Goal: Transaction & Acquisition: Download file/media

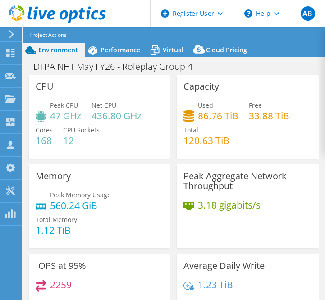
select select "USD"
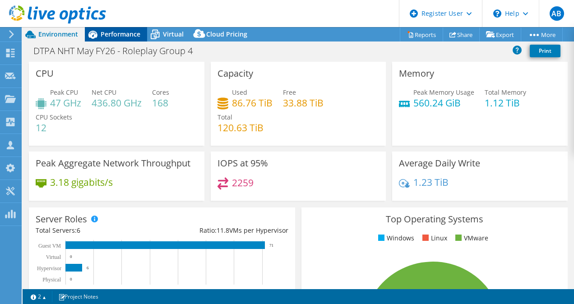
click at [115, 38] on span "Performance" at bounding box center [121, 34] width 40 height 9
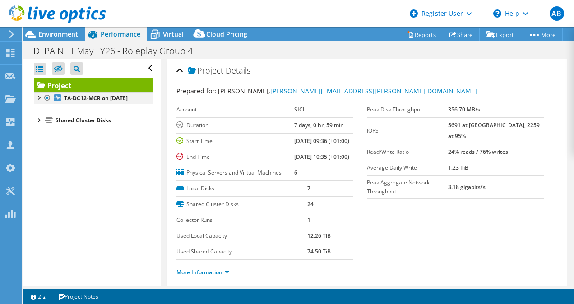
click at [42, 94] on div at bounding box center [38, 96] width 9 height 9
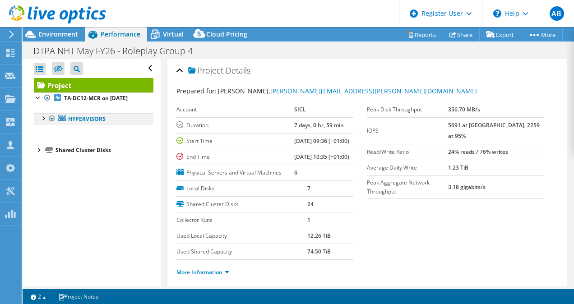
click at [42, 120] on div at bounding box center [42, 117] width 9 height 9
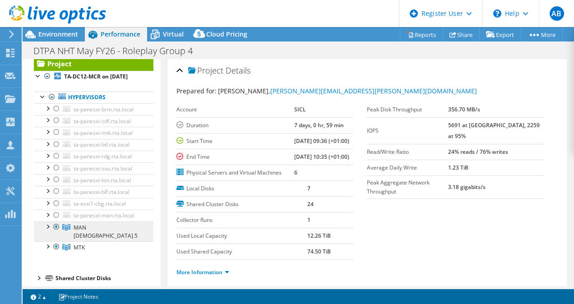
scroll to position [22, 0]
click at [48, 228] on div at bounding box center [47, 226] width 9 height 9
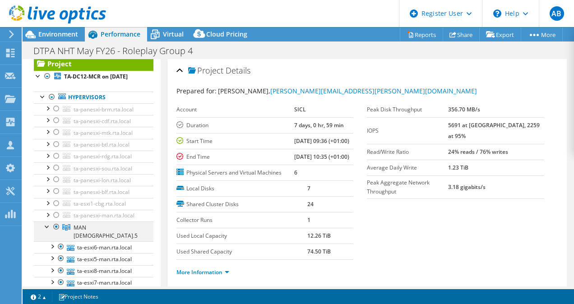
scroll to position [69, 0]
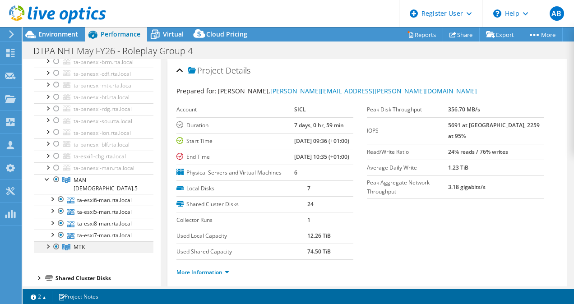
click at [48, 241] on div at bounding box center [47, 245] width 9 height 9
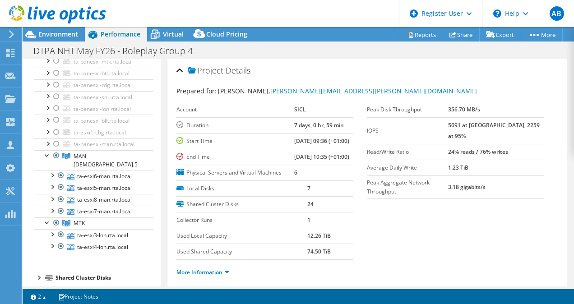
click at [39, 272] on div at bounding box center [38, 276] width 9 height 9
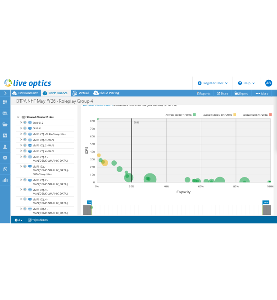
scroll to position [307, 0]
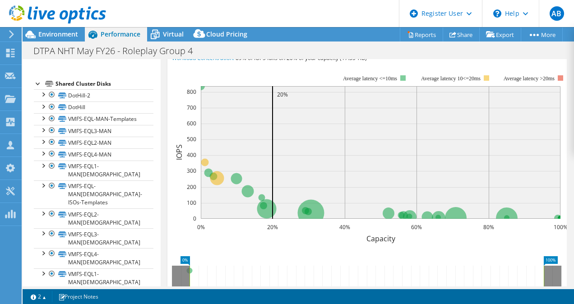
click at [267, 45] on div "Workload Concentration Bubble IOPS Disk Throughput IO Size Latency Queue Depth …" at bounding box center [235, 38] width 127 height 13
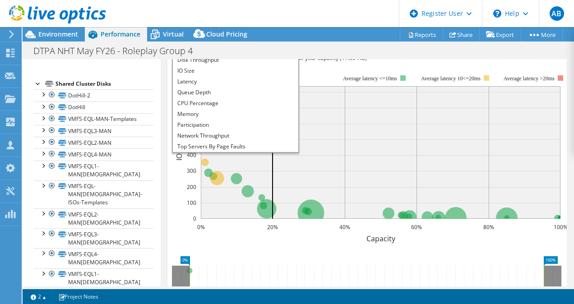
click at [234, 55] on li "IOPS" at bounding box center [235, 49] width 125 height 11
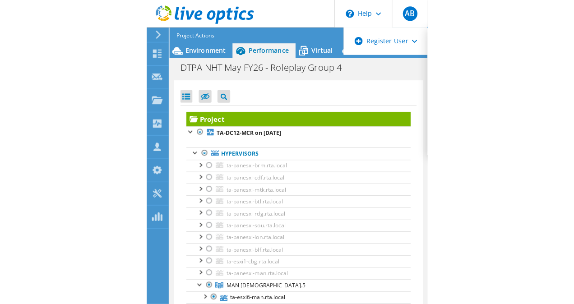
scroll to position [0, 0]
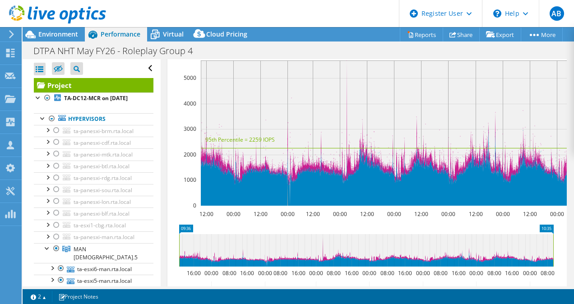
click at [257, 44] on span "IOPS" at bounding box center [235, 38] width 116 height 11
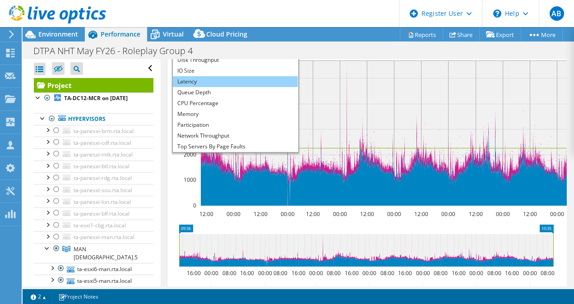
click at [219, 87] on li "Latency" at bounding box center [235, 81] width 125 height 11
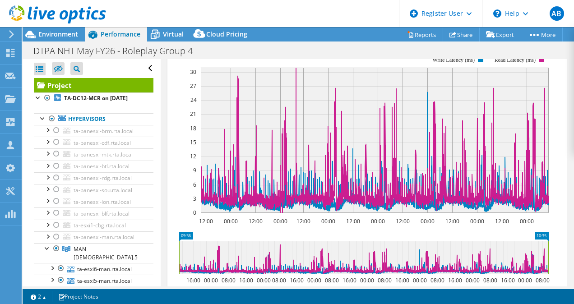
scroll to position [300, 0]
click at [288, 51] on span "Latency" at bounding box center [235, 45] width 116 height 11
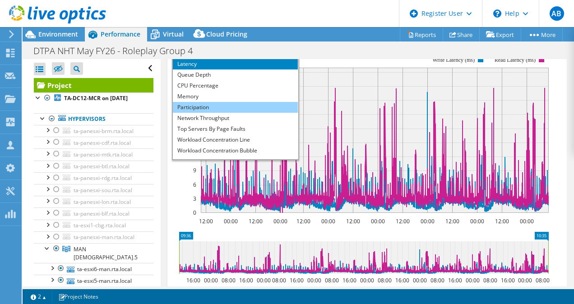
scroll to position [32, 0]
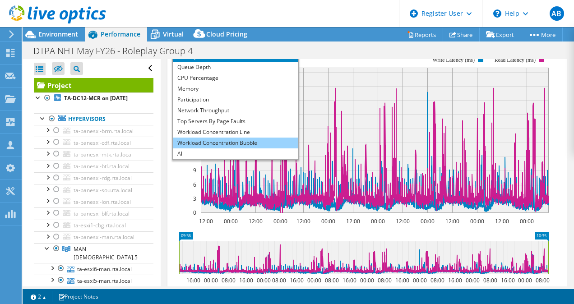
click at [238, 148] on li "Workload Concentration Bubble" at bounding box center [235, 143] width 125 height 11
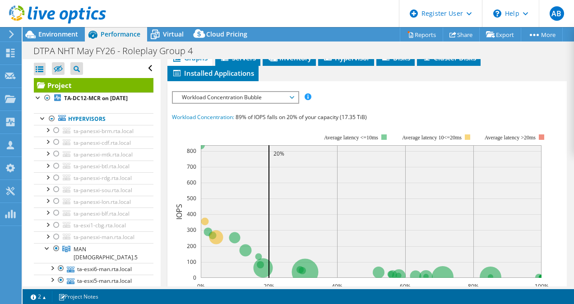
scroll to position [248, 0]
click at [288, 103] on span "Workload Concentration Bubble" at bounding box center [235, 97] width 116 height 11
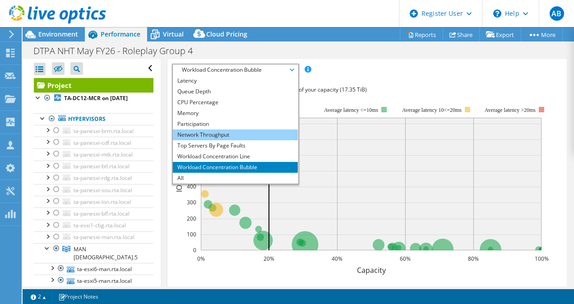
scroll to position [276, 0]
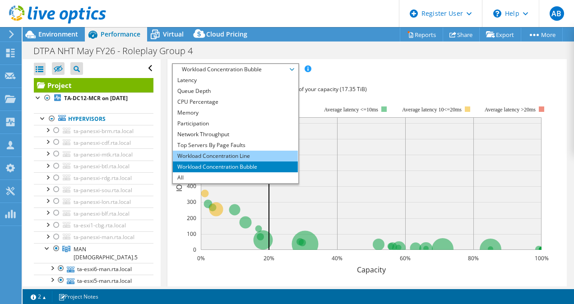
click at [247, 162] on li "Workload Concentration Line" at bounding box center [235, 156] width 125 height 11
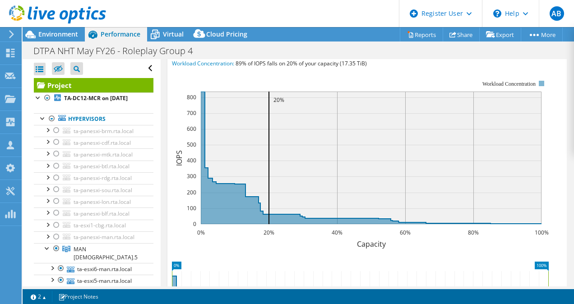
scroll to position [306, 0]
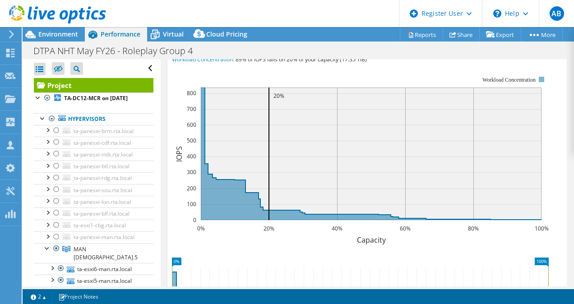
click at [288, 45] on span "Workload Concentration Line" at bounding box center [235, 39] width 116 height 11
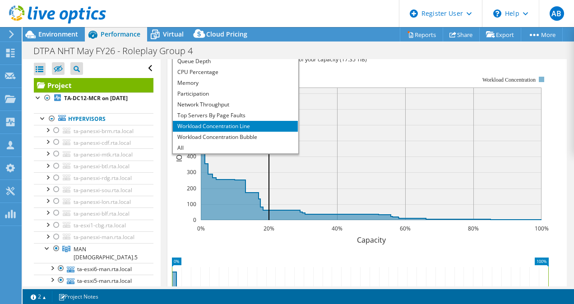
click at [205, 56] on li "Latency" at bounding box center [235, 50] width 125 height 11
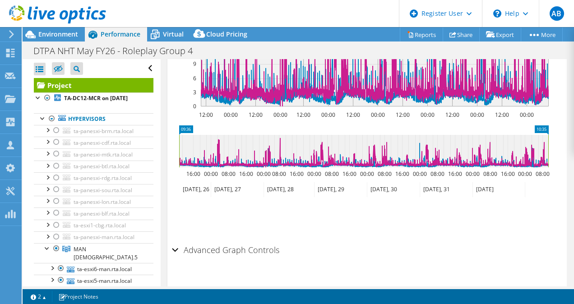
scroll to position [450, 0]
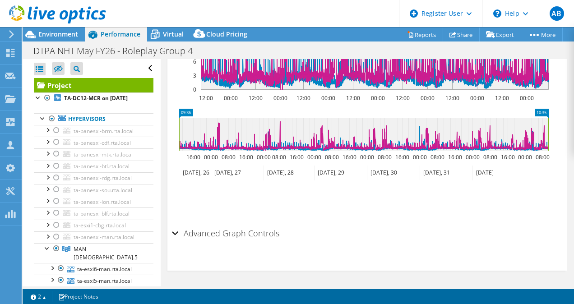
click at [177, 233] on div "Advanced Graph Controls" at bounding box center [367, 233] width 391 height 19
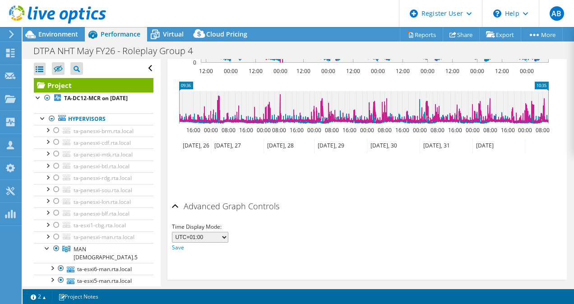
scroll to position [486, 0]
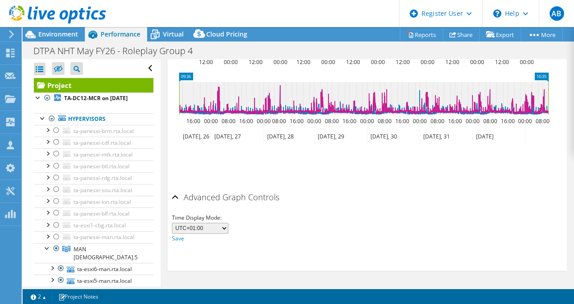
click at [220, 229] on select "UTC-12:00 UTC-11:00 UTC-10:00 UTC-09:30 UTC-09:00 UTC-08:00 UTC-07:00 UTC-06:00…" at bounding box center [200, 228] width 56 height 11
click at [265, 227] on div "Time Display Mode: UTC-12:00 UTC-11:00 UTC-10:00 UTC-09:30 UTC-09:00 UTC-08:00 …" at bounding box center [367, 228] width 391 height 31
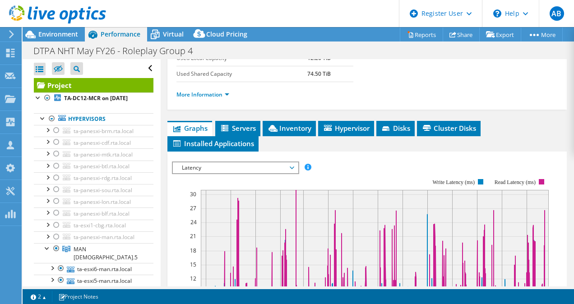
scroll to position [0, 0]
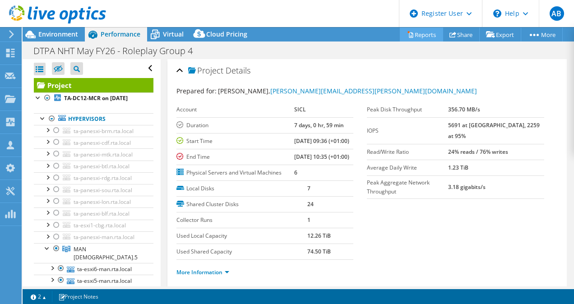
click at [325, 35] on link "Reports" at bounding box center [421, 35] width 43 height 14
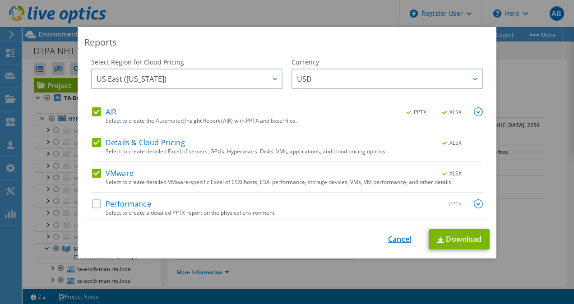
click at [325, 243] on link "Cancel" at bounding box center [399, 239] width 23 height 9
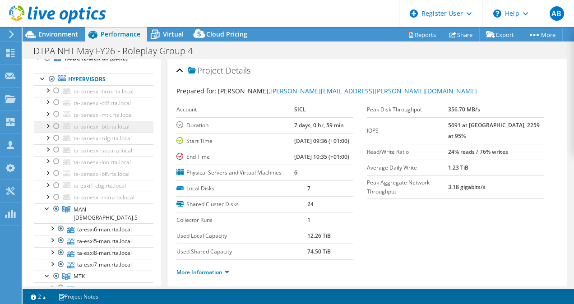
scroll to position [42, 0]
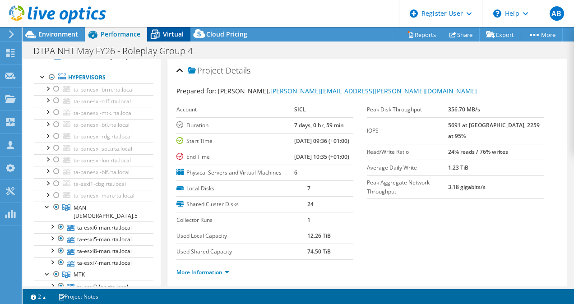
click at [175, 30] on span "Virtual" at bounding box center [173, 34] width 21 height 9
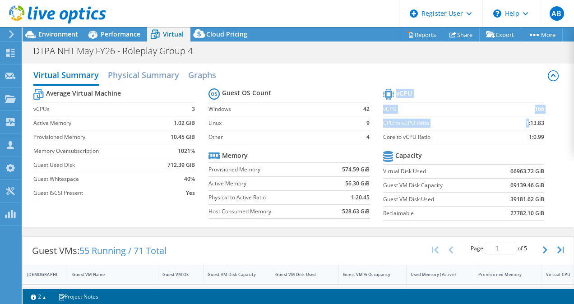
drag, startPoint x: 538, startPoint y: 121, endPoint x: 522, endPoint y: 122, distance: 16.7
click at [325, 122] on section "vCPU vCPU 166 CPU to vCPU Ratio 1:13.83 Core to vCPU Ratio 1:0.99 Capacity Virt…" at bounding box center [470, 156] width 175 height 138
click at [325, 123] on td "1:13.83" at bounding box center [523, 123] width 42 height 14
drag, startPoint x: 518, startPoint y: 123, endPoint x: 537, endPoint y: 123, distance: 19.4
click at [325, 123] on td "1:13.83" at bounding box center [523, 123] width 42 height 14
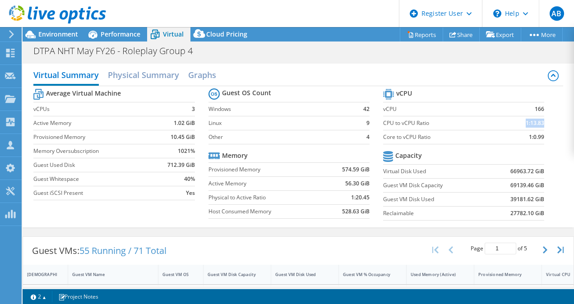
copy b "1:13.83"
click at [325, 147] on section "vCPU vCPU 166 CPU to vCPU Ratio 1:13.83 Core to vCPU Ratio 1:0.99 Capacity Virt…" at bounding box center [470, 156] width 175 height 138
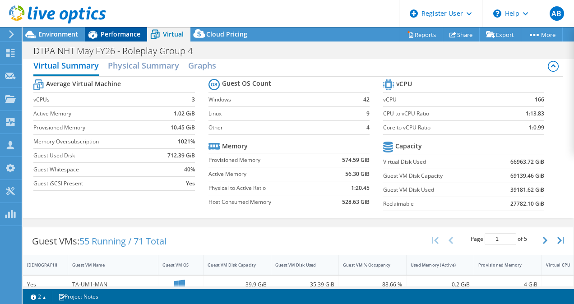
click at [128, 37] on span "Performance" at bounding box center [121, 34] width 40 height 9
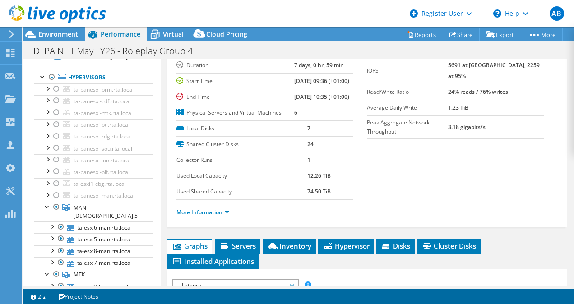
scroll to position [60, 0]
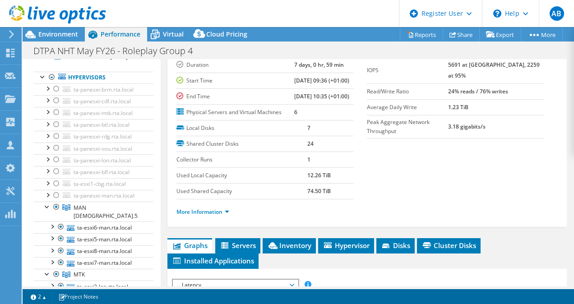
click at [203, 217] on li "More Information" at bounding box center [205, 212] width 58 height 10
click at [220, 216] on link "More Information" at bounding box center [202, 212] width 53 height 8
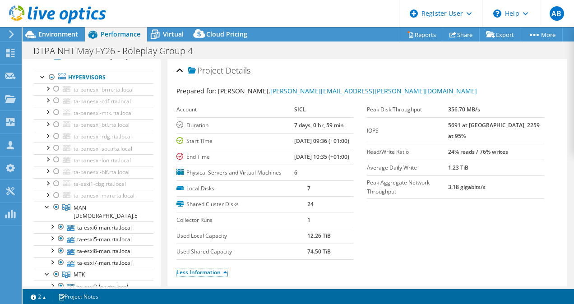
scroll to position [15, 0]
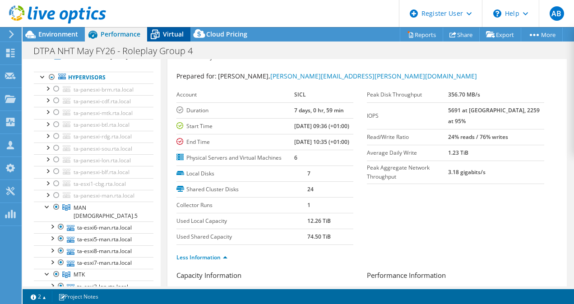
click at [168, 31] on span "Virtual" at bounding box center [173, 34] width 21 height 9
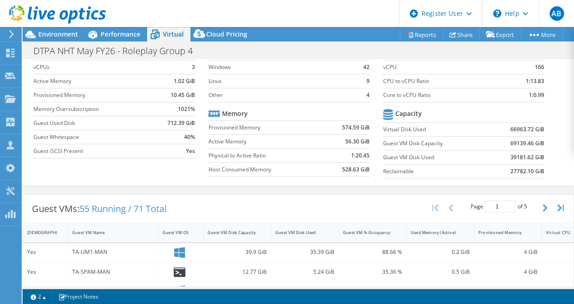
scroll to position [36, 0]
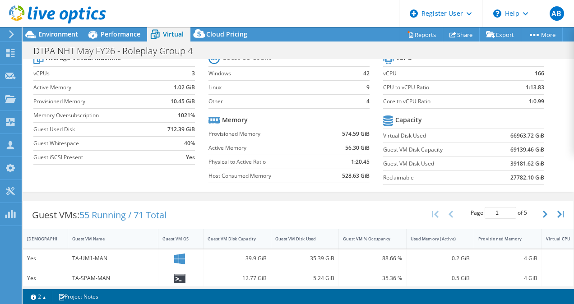
click at [227, 180] on label "Host Consumed Memory" at bounding box center [265, 175] width 114 height 9
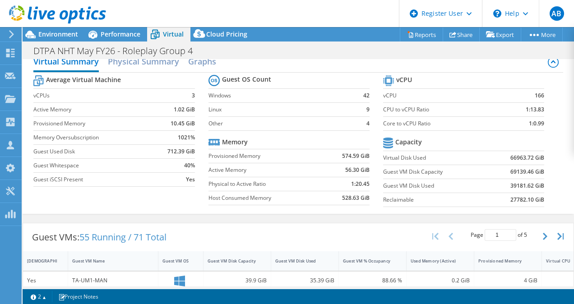
scroll to position [13, 0]
click at [112, 38] on div "Performance" at bounding box center [116, 34] width 62 height 14
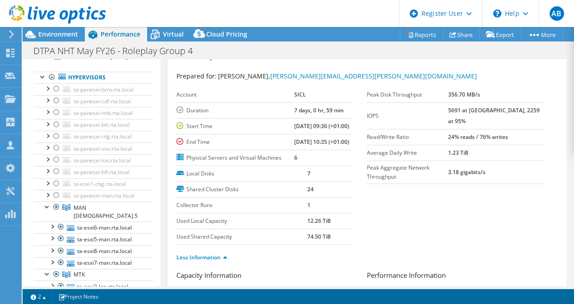
scroll to position [0, 0]
click at [325, 206] on section "Prepared for: Bret Pilson, bret.pilson@sicl.com Account SICL Duration 7 days, 0…" at bounding box center [367, 170] width 382 height 199
click at [171, 35] on span "Virtual" at bounding box center [173, 34] width 21 height 9
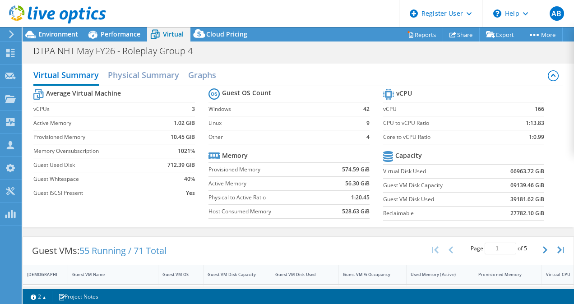
click at [261, 213] on label "Host Consumed Memory" at bounding box center [265, 211] width 114 height 9
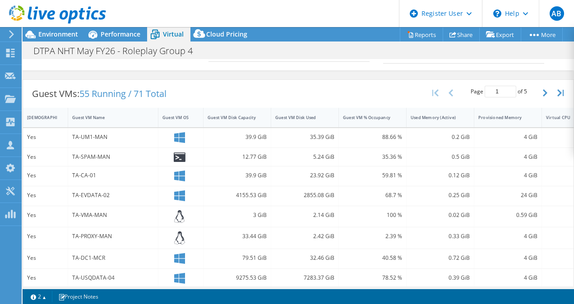
scroll to position [157, 0]
click at [117, 32] on span "Performance" at bounding box center [121, 34] width 40 height 9
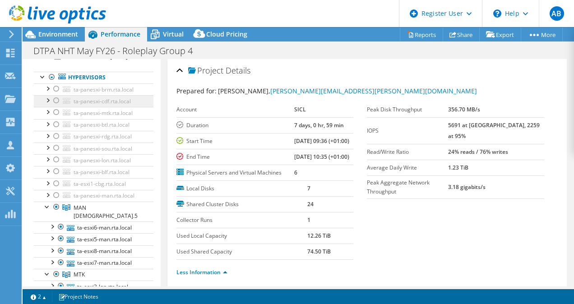
scroll to position [0, 0]
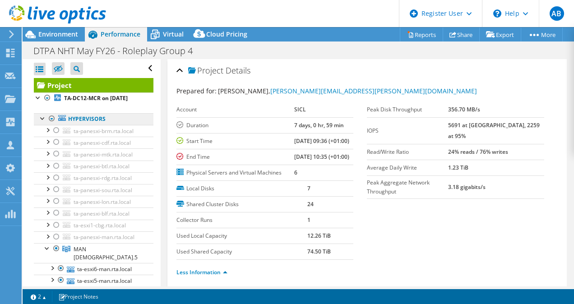
click at [80, 121] on link "Hypervisors" at bounding box center [94, 119] width 120 height 12
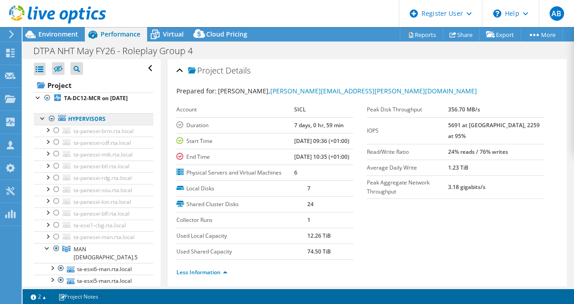
click at [83, 120] on link "Hypervisors" at bounding box center [94, 119] width 120 height 12
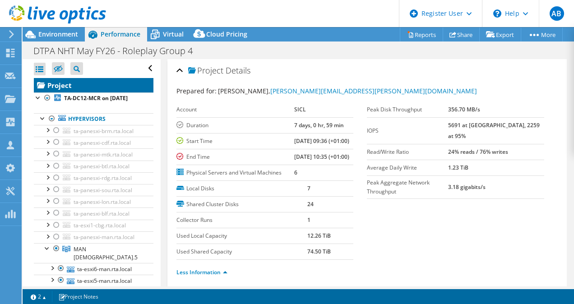
click at [83, 86] on link "Project" at bounding box center [94, 85] width 120 height 14
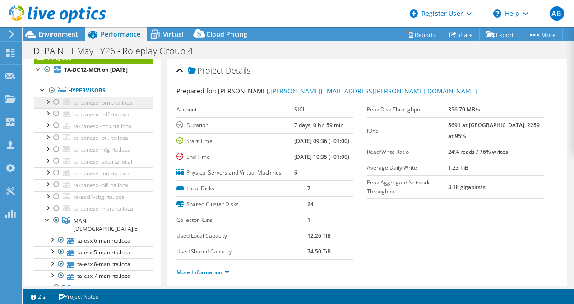
scroll to position [28, 0]
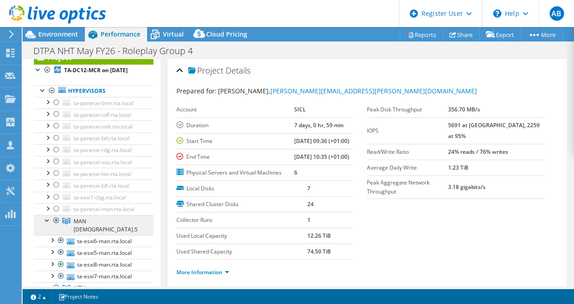
click at [91, 225] on span "MAN [DEMOGRAPHIC_DATA].5" at bounding box center [106, 225] width 64 height 16
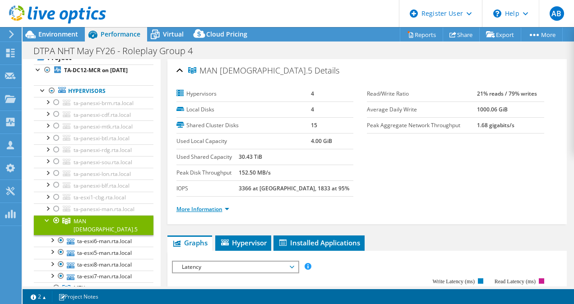
click at [221, 205] on link "More Information" at bounding box center [202, 209] width 53 height 8
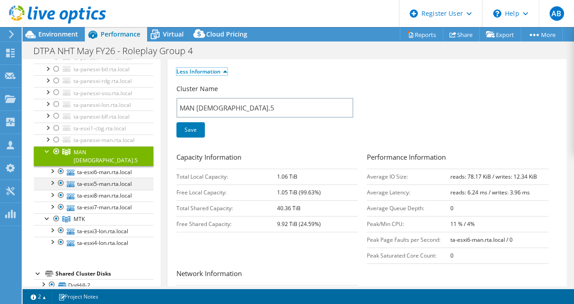
scroll to position [103, 0]
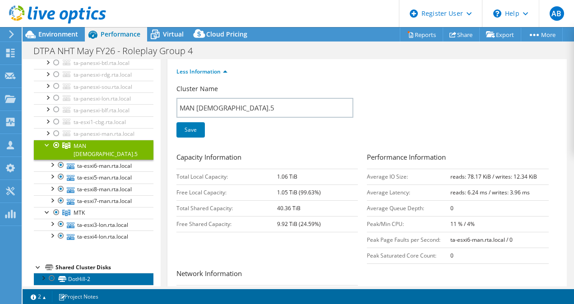
click at [77, 273] on link "DotHill-2" at bounding box center [94, 279] width 120 height 12
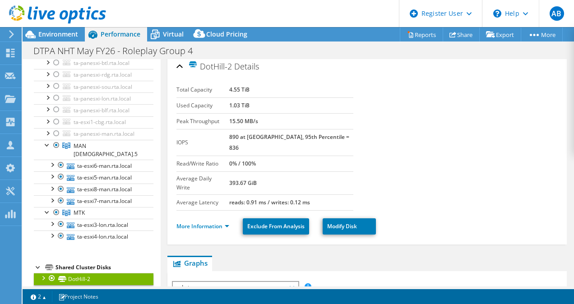
scroll to position [0, 0]
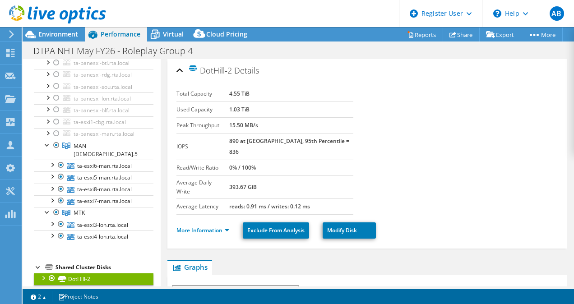
click at [222, 226] on link "More Information" at bounding box center [202, 230] width 53 height 8
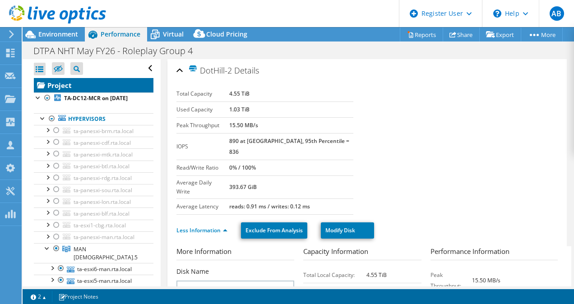
click at [63, 79] on link "Project" at bounding box center [94, 85] width 120 height 14
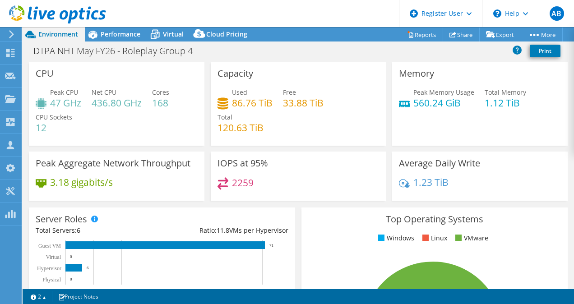
select select "USD"
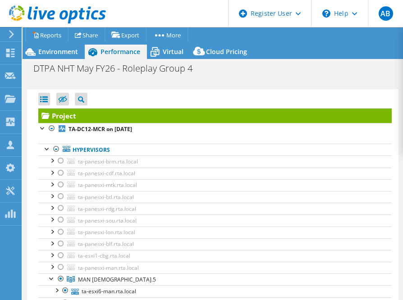
select select "USD"
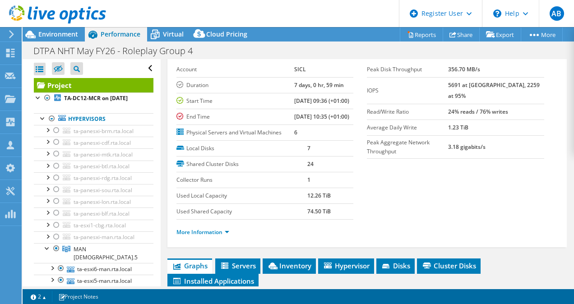
scroll to position [40, 0]
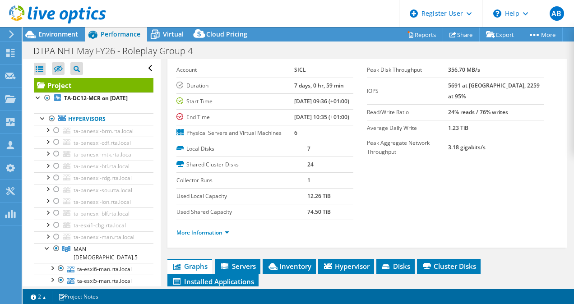
click at [184, 157] on td "Local Disks" at bounding box center [241, 149] width 131 height 16
click at [394, 210] on section "Prepared for: Bret Pilson, bret.pilson@sicl.com Account SICL Duration 7 days, 0…" at bounding box center [367, 145] width 382 height 199
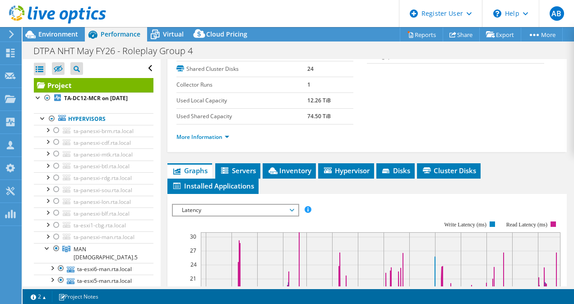
scroll to position [136, 0]
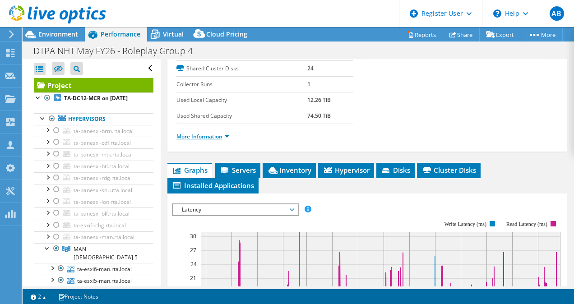
click at [217, 140] on link "More Information" at bounding box center [202, 137] width 53 height 8
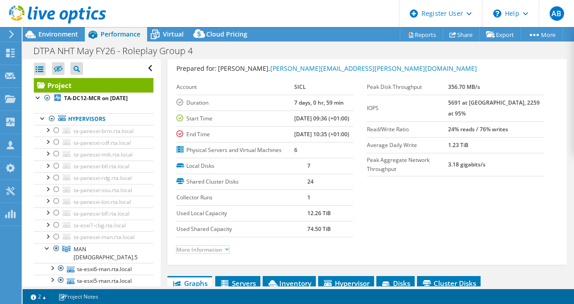
scroll to position [109, 0]
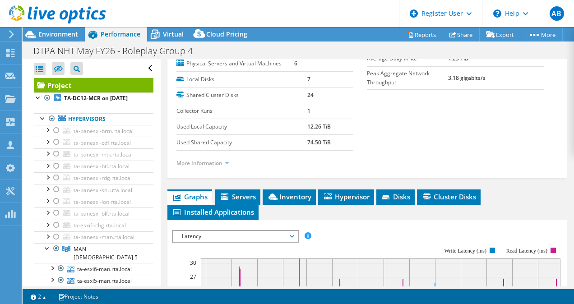
click at [224, 167] on link "More Information" at bounding box center [202, 163] width 53 height 8
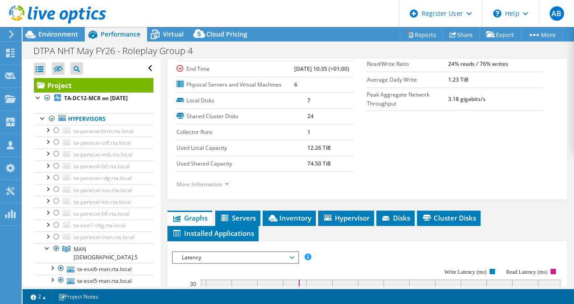
scroll to position [98, 0]
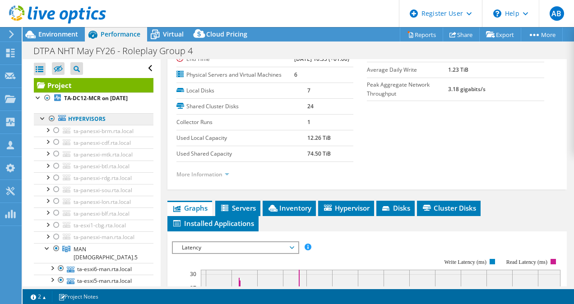
click at [76, 116] on link "Hypervisors" at bounding box center [94, 119] width 120 height 12
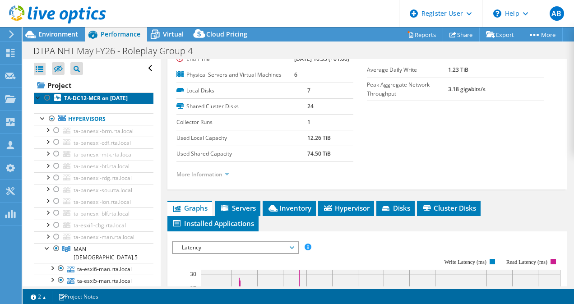
click at [104, 100] on b "TA-DC12-MCR on [DATE]" at bounding box center [96, 98] width 64 height 8
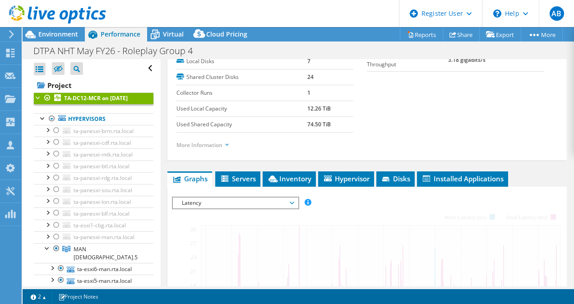
scroll to position [128, 0]
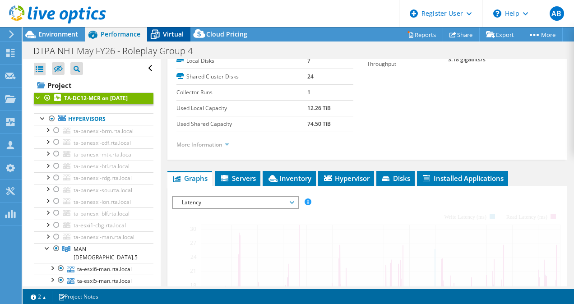
click at [173, 30] on span "Virtual" at bounding box center [173, 34] width 21 height 9
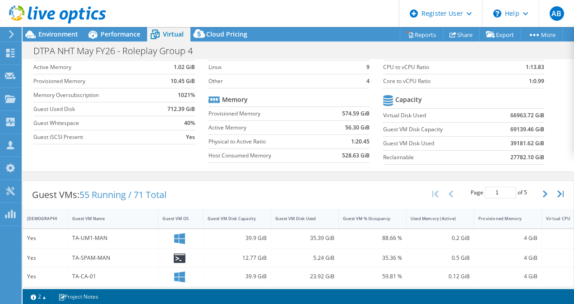
scroll to position [0, 0]
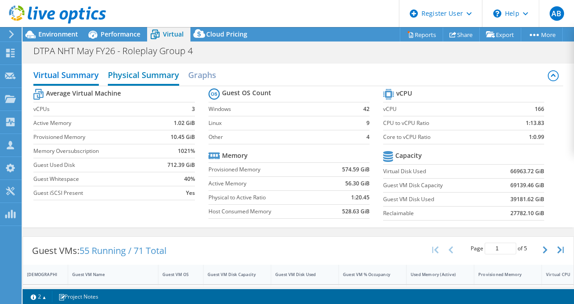
click at [147, 67] on h2 "Physical Summary" at bounding box center [143, 76] width 71 height 20
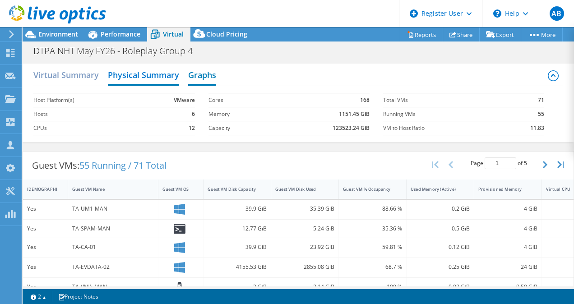
click at [199, 75] on h2 "Graphs" at bounding box center [202, 76] width 28 height 20
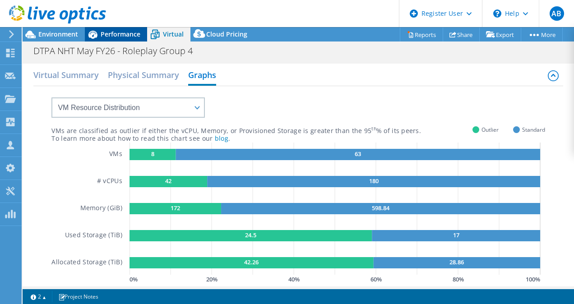
click at [118, 37] on span "Performance" at bounding box center [121, 34] width 40 height 9
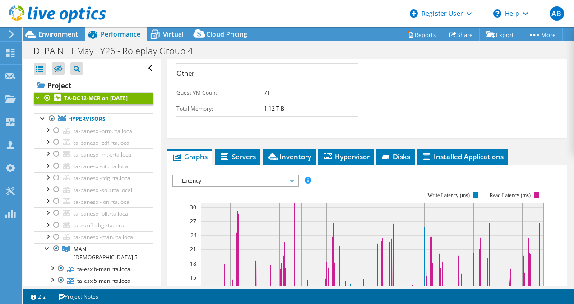
scroll to position [405, 0]
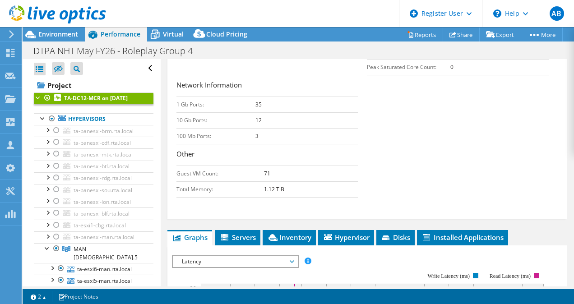
click at [193, 112] on td "1 Gb Ports:" at bounding box center [215, 105] width 79 height 16
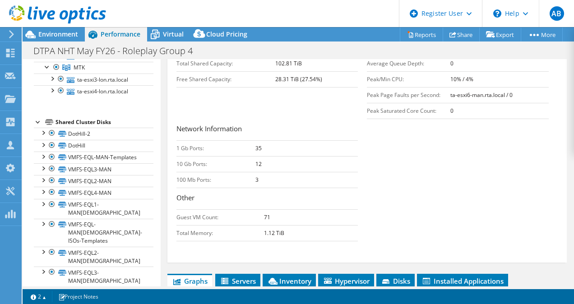
scroll to position [0, 0]
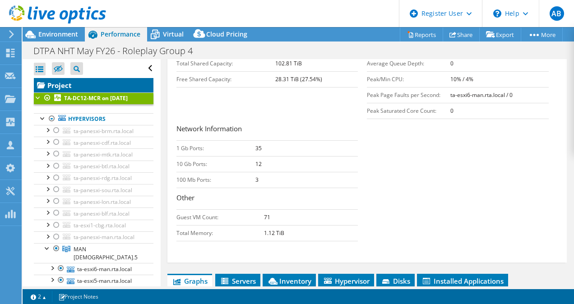
click at [53, 87] on link "Project" at bounding box center [94, 85] width 120 height 14
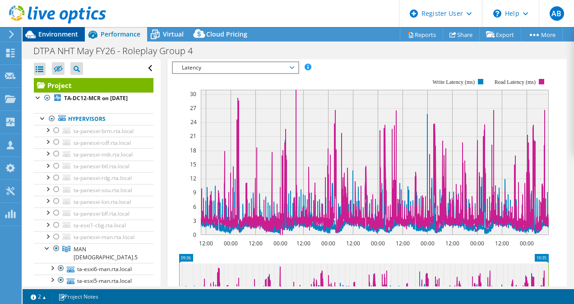
click at [65, 39] on div "Environment" at bounding box center [54, 34] width 62 height 14
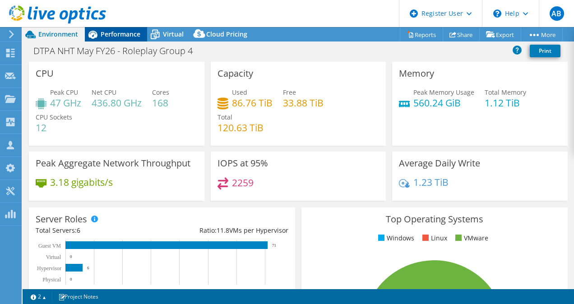
click at [108, 36] on span "Performance" at bounding box center [121, 34] width 40 height 9
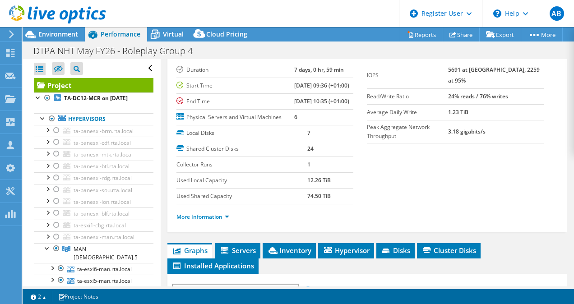
scroll to position [78, 0]
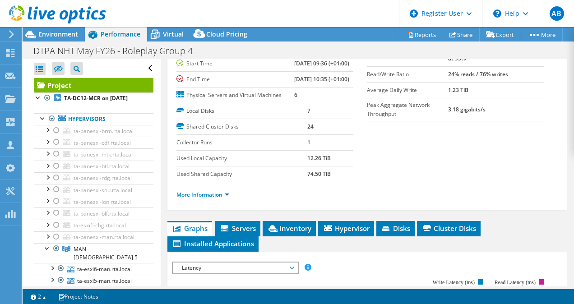
click at [223, 200] on li "More Information" at bounding box center [205, 195] width 58 height 10
click at [221, 199] on link "More Information" at bounding box center [202, 195] width 53 height 8
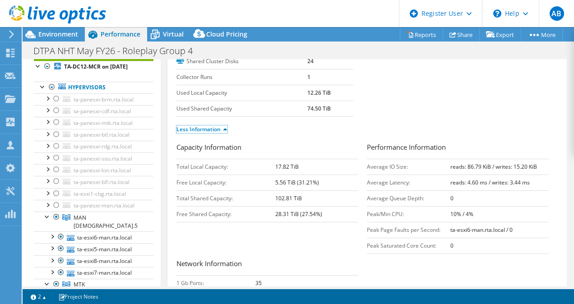
scroll to position [185, 0]
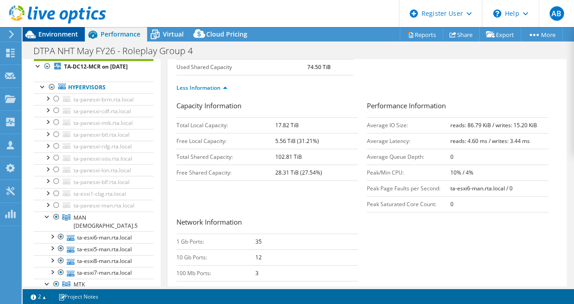
click at [60, 30] on span "Environment" at bounding box center [58, 34] width 40 height 9
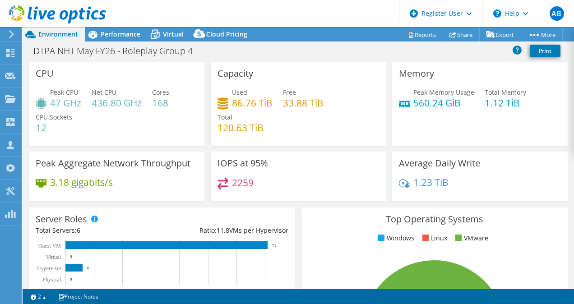
click at [166, 105] on h4 "168" at bounding box center [160, 103] width 17 height 10
copy h4 "168"
click at [119, 37] on span "Performance" at bounding box center [121, 34] width 40 height 9
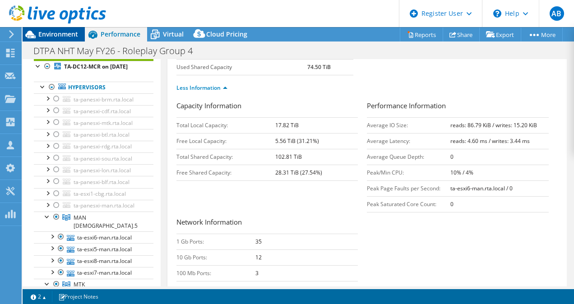
click at [59, 36] on span "Environment" at bounding box center [58, 34] width 40 height 9
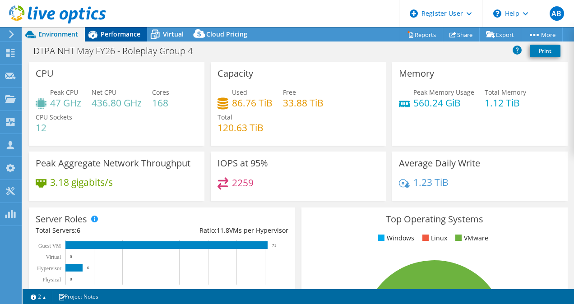
click at [106, 31] on span "Performance" at bounding box center [121, 34] width 40 height 9
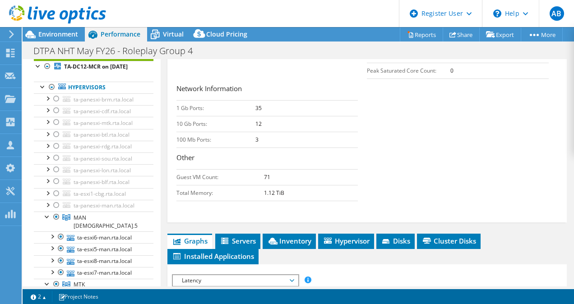
scroll to position [331, 0]
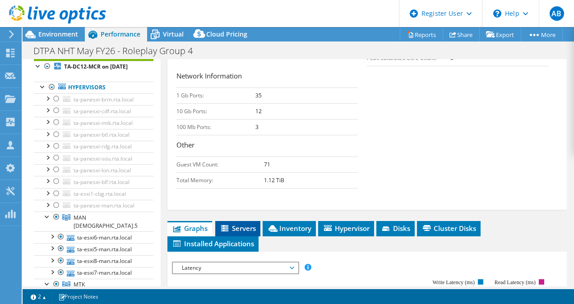
click at [231, 233] on span "Servers" at bounding box center [238, 228] width 36 height 9
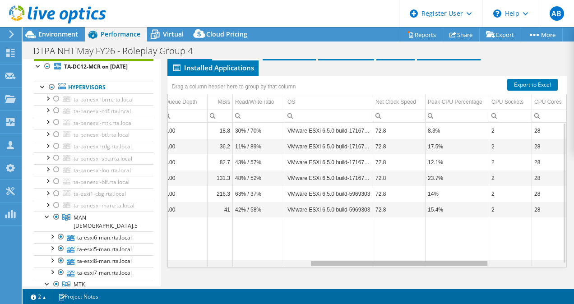
scroll to position [0, 323]
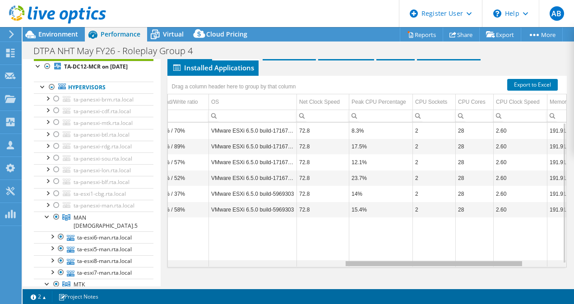
drag, startPoint x: 276, startPoint y: 263, endPoint x: 423, endPoint y: 269, distance: 146.7
click at [403, 269] on body "AB Dell User Aimee Burns Aimee.Burns@dell.com Dell My Profile Log Out \n Help E…" at bounding box center [287, 152] width 574 height 304
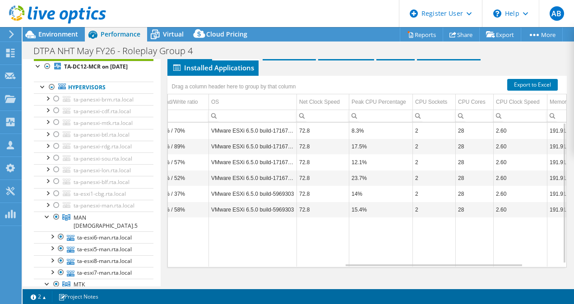
drag, startPoint x: 423, startPoint y: 269, endPoint x: 362, endPoint y: 225, distance: 75.2
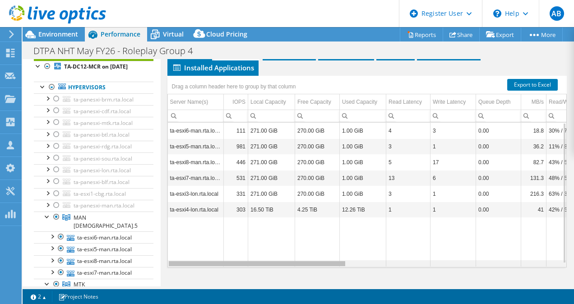
drag, startPoint x: 351, startPoint y: 263, endPoint x: 149, endPoint y: 255, distance: 202.2
click at [149, 255] on body "AB Dell User Aimee Burns Aimee.Burns@dell.com Dell My Profile Log Out \n Help E…" at bounding box center [287, 152] width 574 height 304
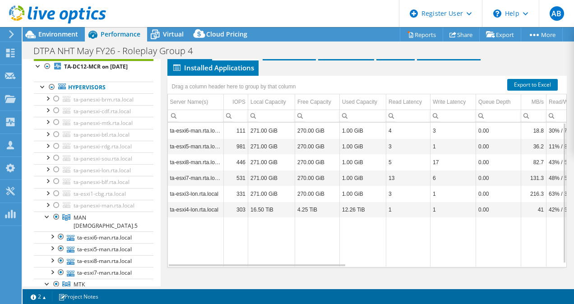
click at [403, 159] on td "17" at bounding box center [453, 162] width 46 height 16
click at [200, 162] on td "ta-esxi8-man.rta.local" at bounding box center [196, 162] width 56 height 16
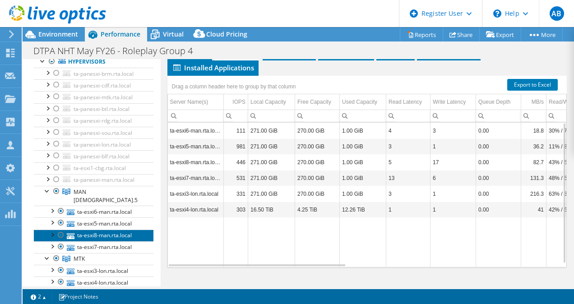
click at [95, 230] on link "ta-esxi8-man.rta.local" at bounding box center [94, 236] width 120 height 12
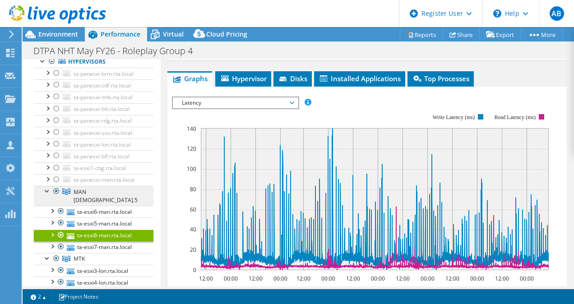
click at [75, 192] on span "MAN [DEMOGRAPHIC_DATA].5" at bounding box center [106, 196] width 64 height 16
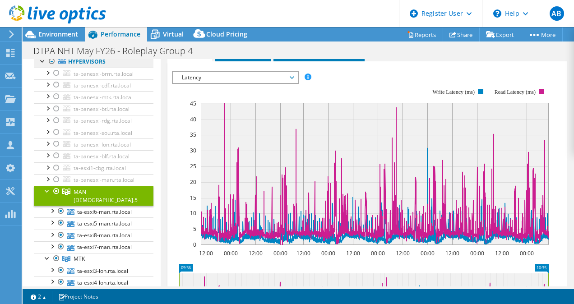
click at [96, 64] on link "Hypervisors" at bounding box center [94, 62] width 120 height 12
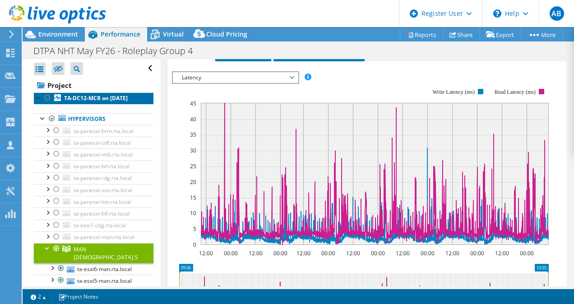
click at [74, 96] on b "TA-DC12-MCR on [DATE]" at bounding box center [96, 98] width 64 height 8
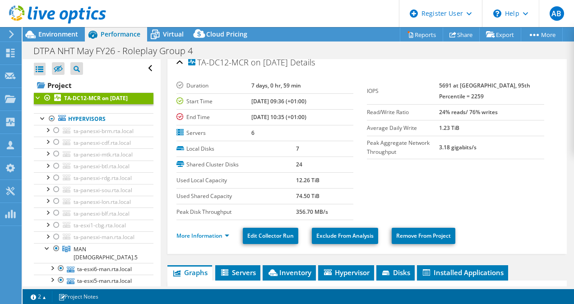
scroll to position [116, 0]
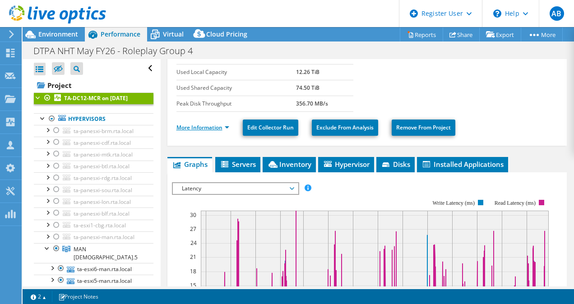
click at [211, 126] on link "More Information" at bounding box center [202, 128] width 53 height 8
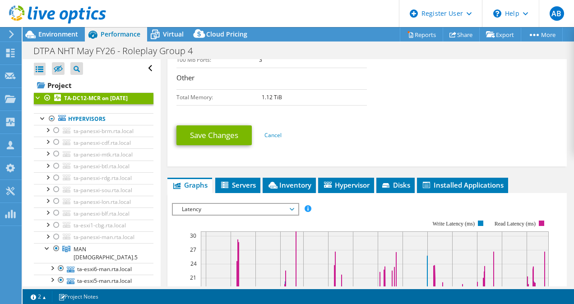
scroll to position [413, 0]
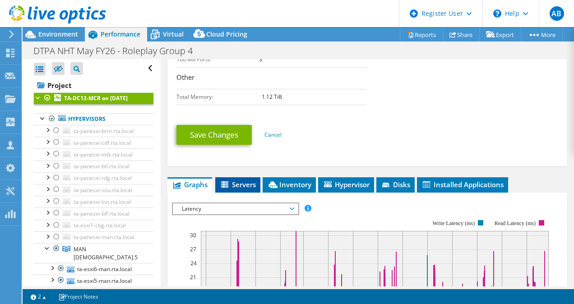
click at [249, 180] on span "Servers" at bounding box center [238, 184] width 36 height 9
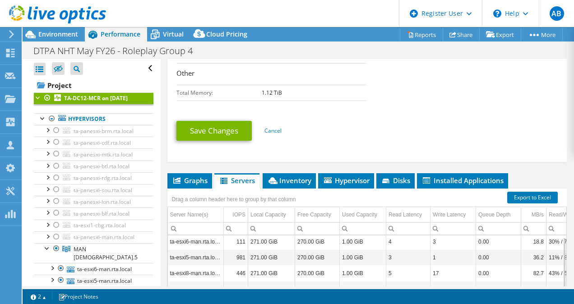
scroll to position [417, 0]
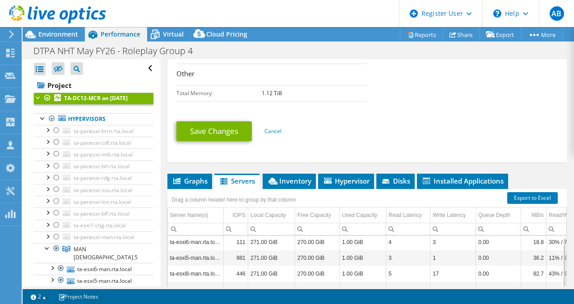
click at [116, 98] on b "TA-DC12-MCR on [DATE]" at bounding box center [96, 98] width 64 height 8
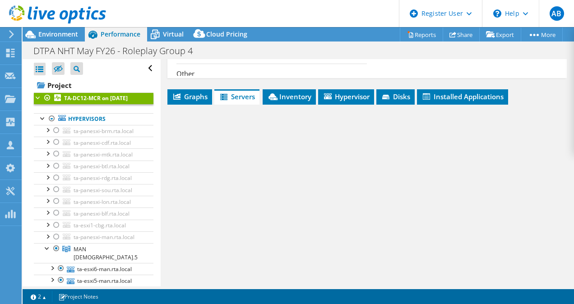
scroll to position [319, 0]
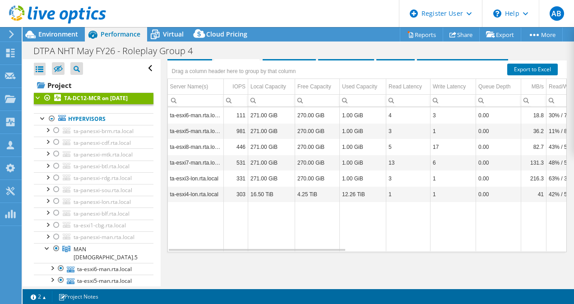
click at [116, 98] on b "TA-DC12-MCR on [DATE]" at bounding box center [96, 98] width 64 height 8
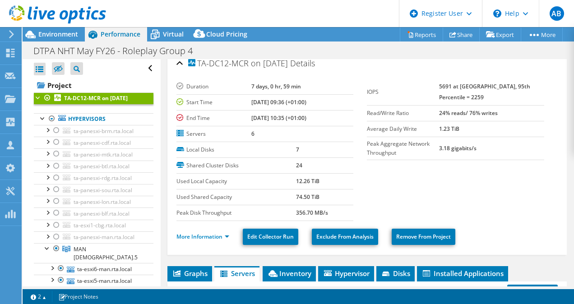
scroll to position [5, 0]
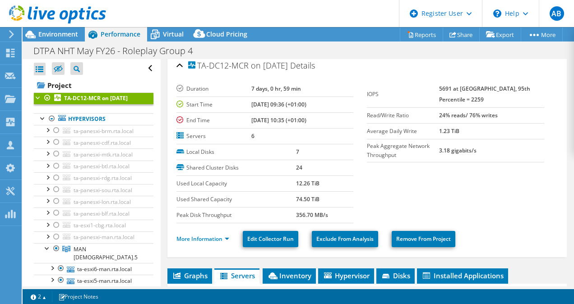
click at [403, 27] on li "Reports" at bounding box center [423, 34] width 42 height 14
click at [403, 32] on link "Reports" at bounding box center [421, 35] width 43 height 14
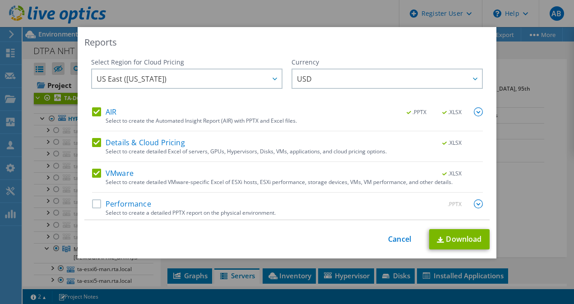
click at [94, 143] on label "Details & Cloud Pricing" at bounding box center [138, 142] width 93 height 9
click at [0, 0] on input "Details & Cloud Pricing" at bounding box center [0, 0] width 0 height 0
click at [403, 236] on link "Download" at bounding box center [459, 239] width 60 height 20
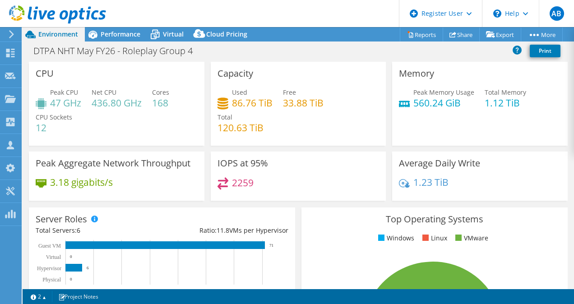
select select "USD"
click at [121, 37] on span "Performance" at bounding box center [121, 34] width 40 height 9
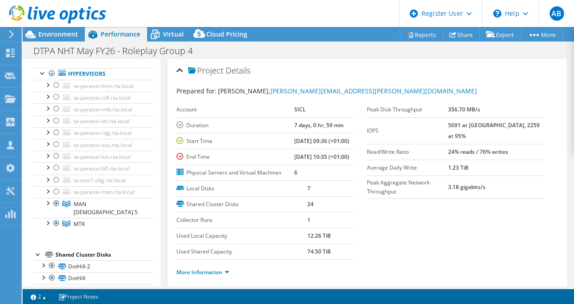
click at [369, 225] on section "Prepared for: Bret Pilson, bret.pilson@sicl.com Account SICL Duration 7 days, 0…" at bounding box center [367, 185] width 382 height 199
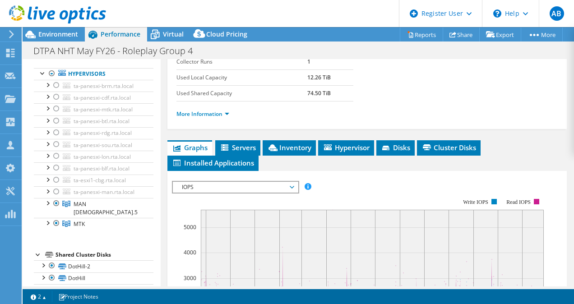
scroll to position [159, 0]
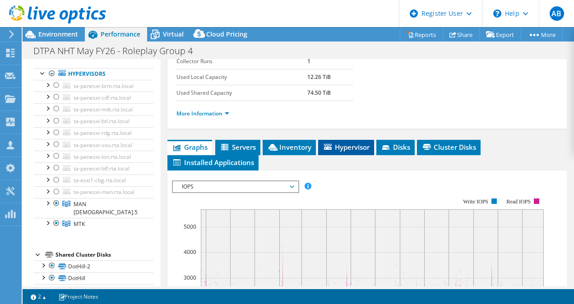
click at [331, 150] on icon at bounding box center [328, 147] width 8 height 6
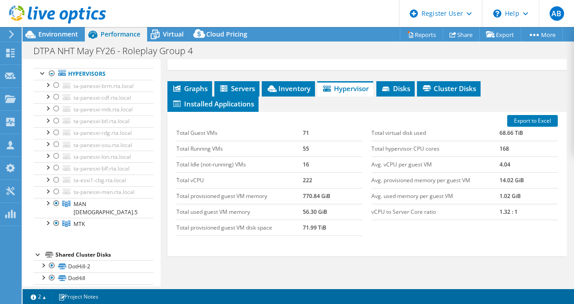
scroll to position [217, 0]
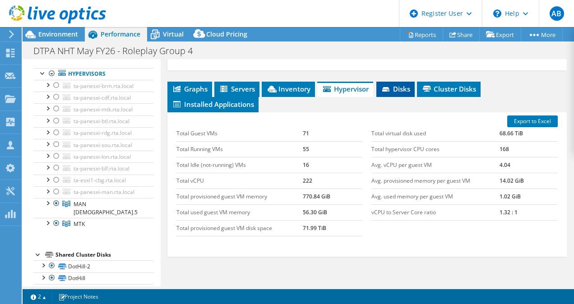
click at [392, 97] on li "Disks" at bounding box center [395, 89] width 38 height 15
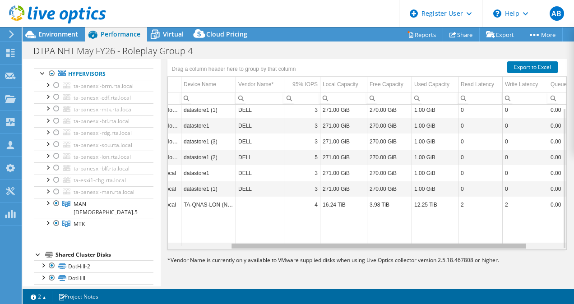
scroll to position [0, 0]
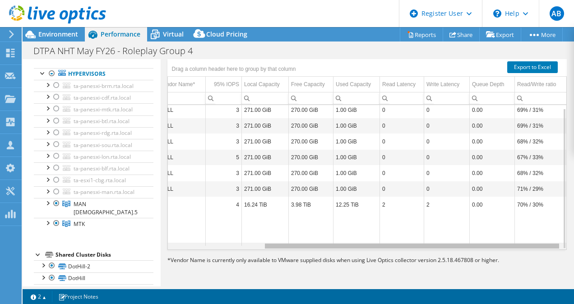
drag, startPoint x: 319, startPoint y: 262, endPoint x: 425, endPoint y: 237, distance: 109.3
click at [425, 237] on body "AB Dell User Aimee Burns Aimee.Burns@dell.com Dell My Profile Log Out \n Help E…" at bounding box center [287, 152] width 574 height 304
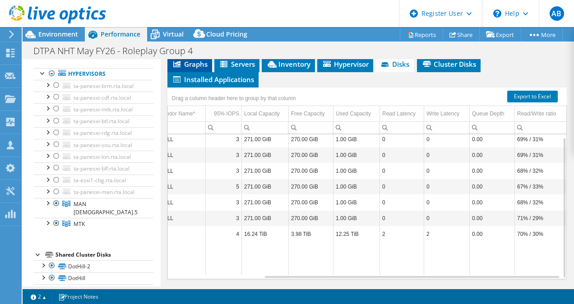
click at [202, 69] on span "Graphs" at bounding box center [190, 64] width 36 height 9
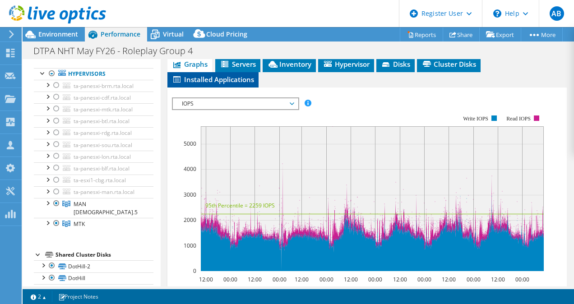
click at [234, 84] on span "Installed Applications" at bounding box center [213, 79] width 82 height 9
